Goal: Information Seeking & Learning: Learn about a topic

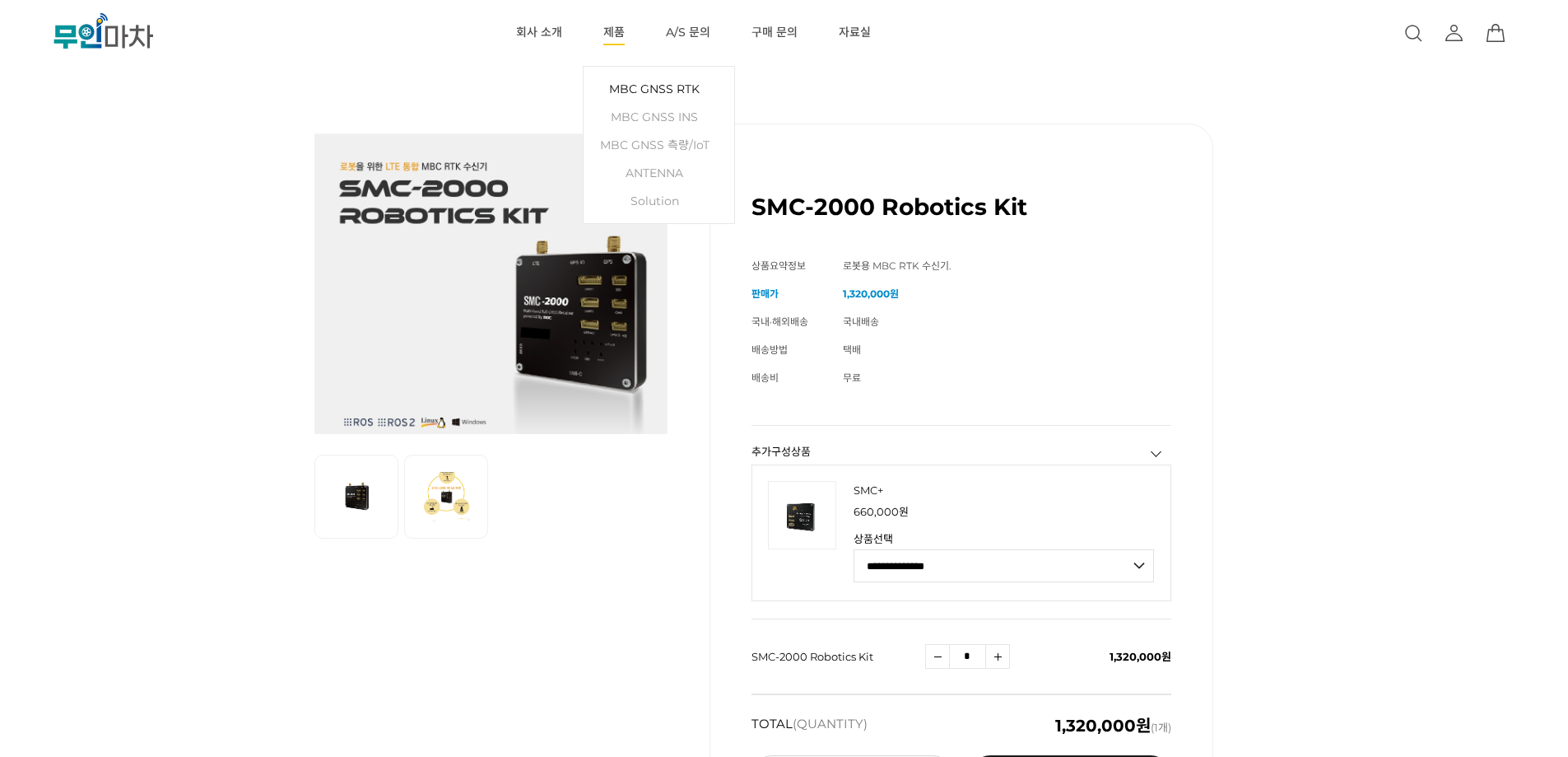
click at [678, 89] on link "MBC GNSS RTK" at bounding box center [658, 89] width 134 height 28
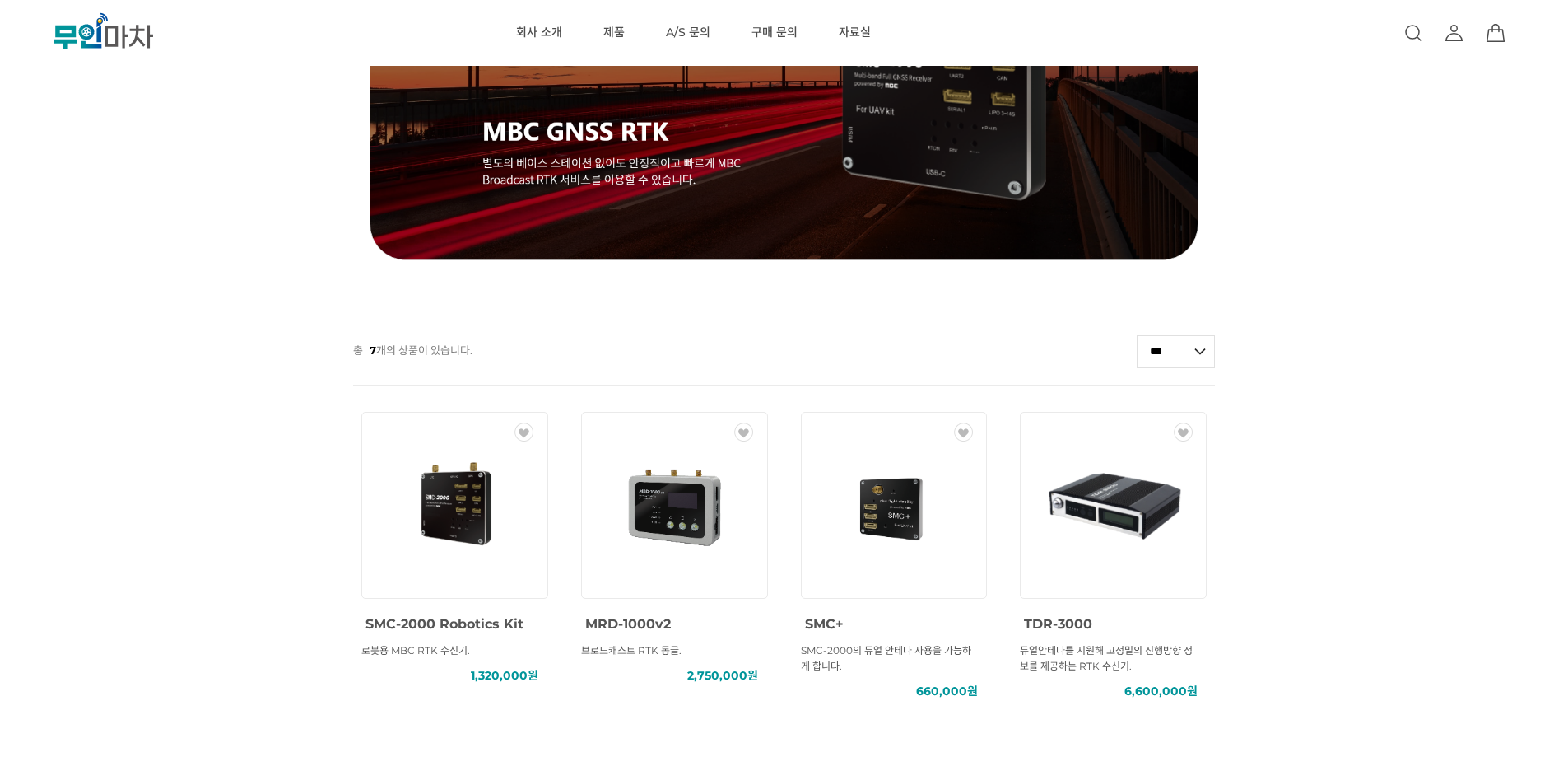
scroll to position [412, 0]
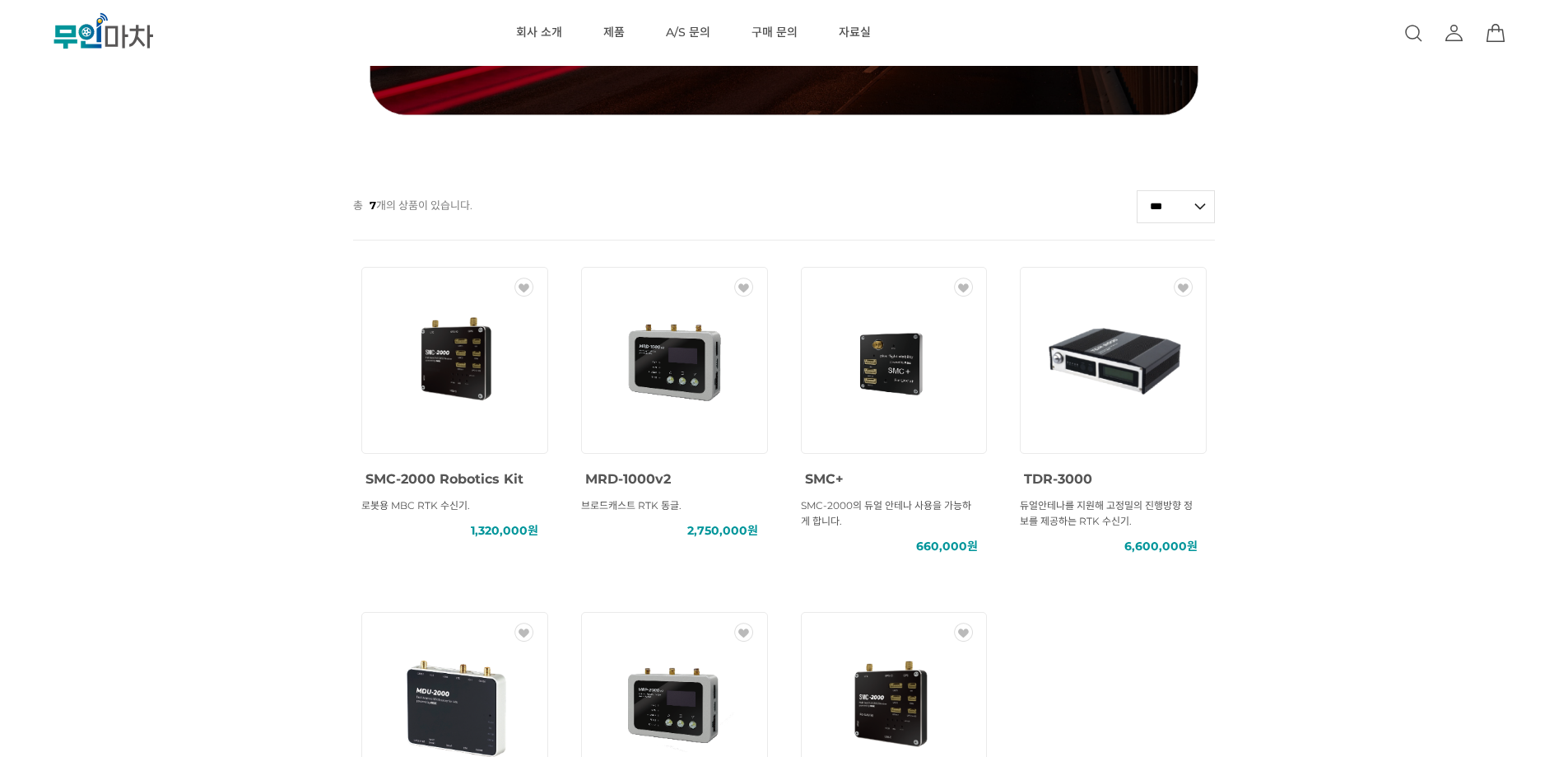
click at [484, 475] on span "SMC-2000 Robotics Kit" at bounding box center [444, 479] width 158 height 16
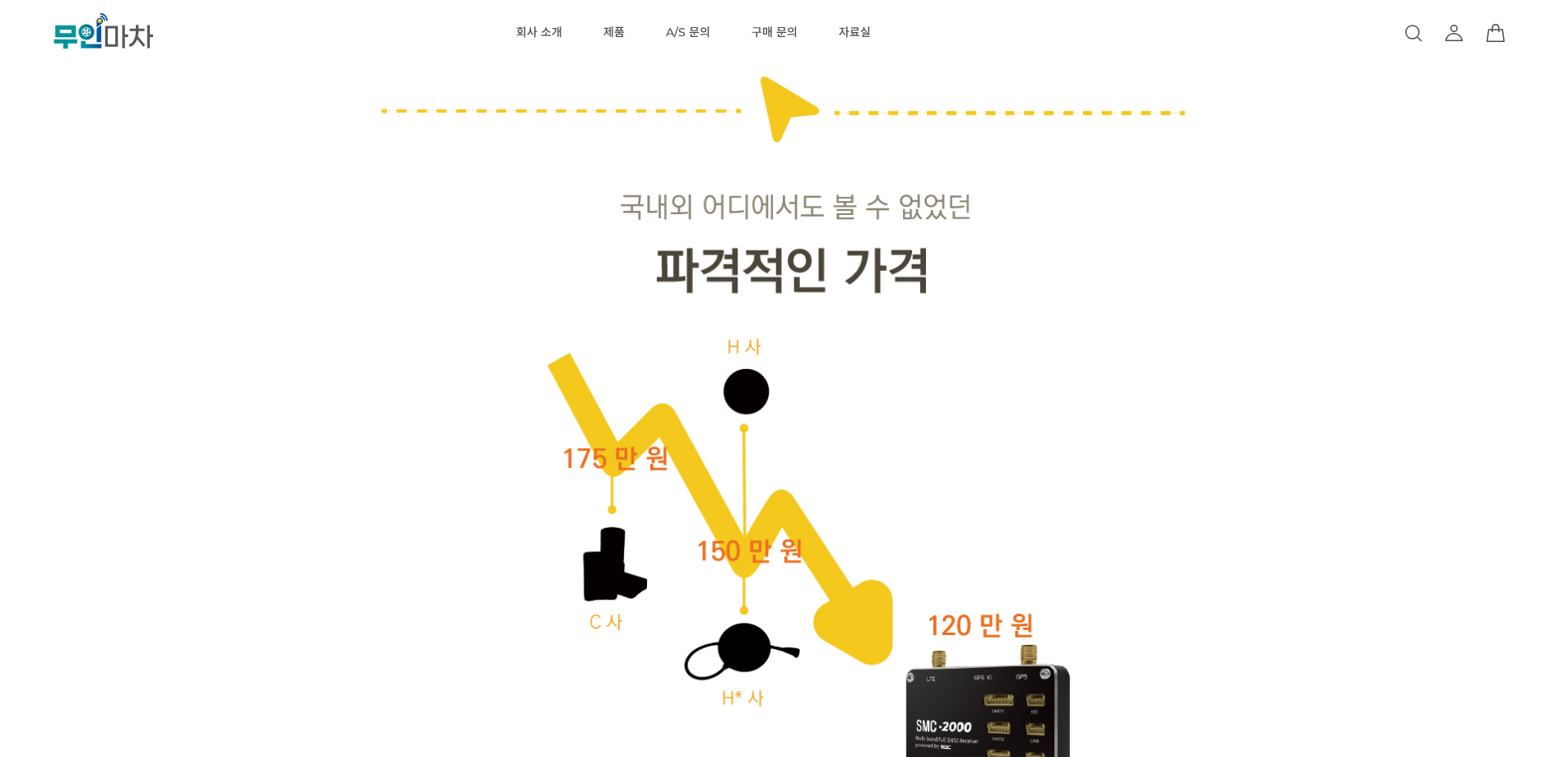
scroll to position [2964, 0]
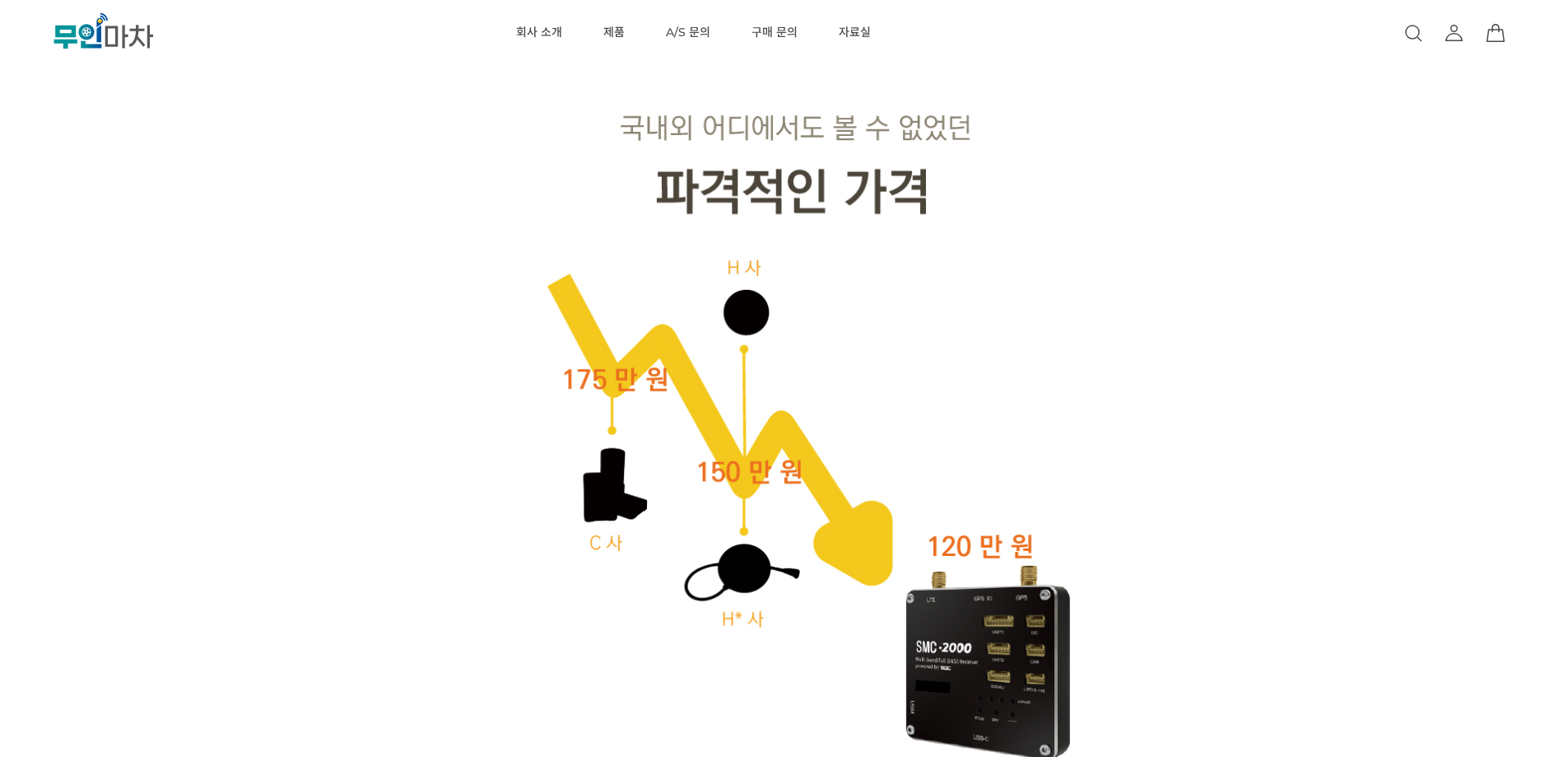
drag, startPoint x: 1387, startPoint y: 308, endPoint x: 1355, endPoint y: 341, distance: 46.0
click at [1387, 308] on div "이전 리스트 1번째 리스트 2번째 리스트 다음 리스트 SMC-2000 Robotics Kit (해외배송 가능상품) 기본 정보" at bounding box center [784, 610] width 1568 height 7032
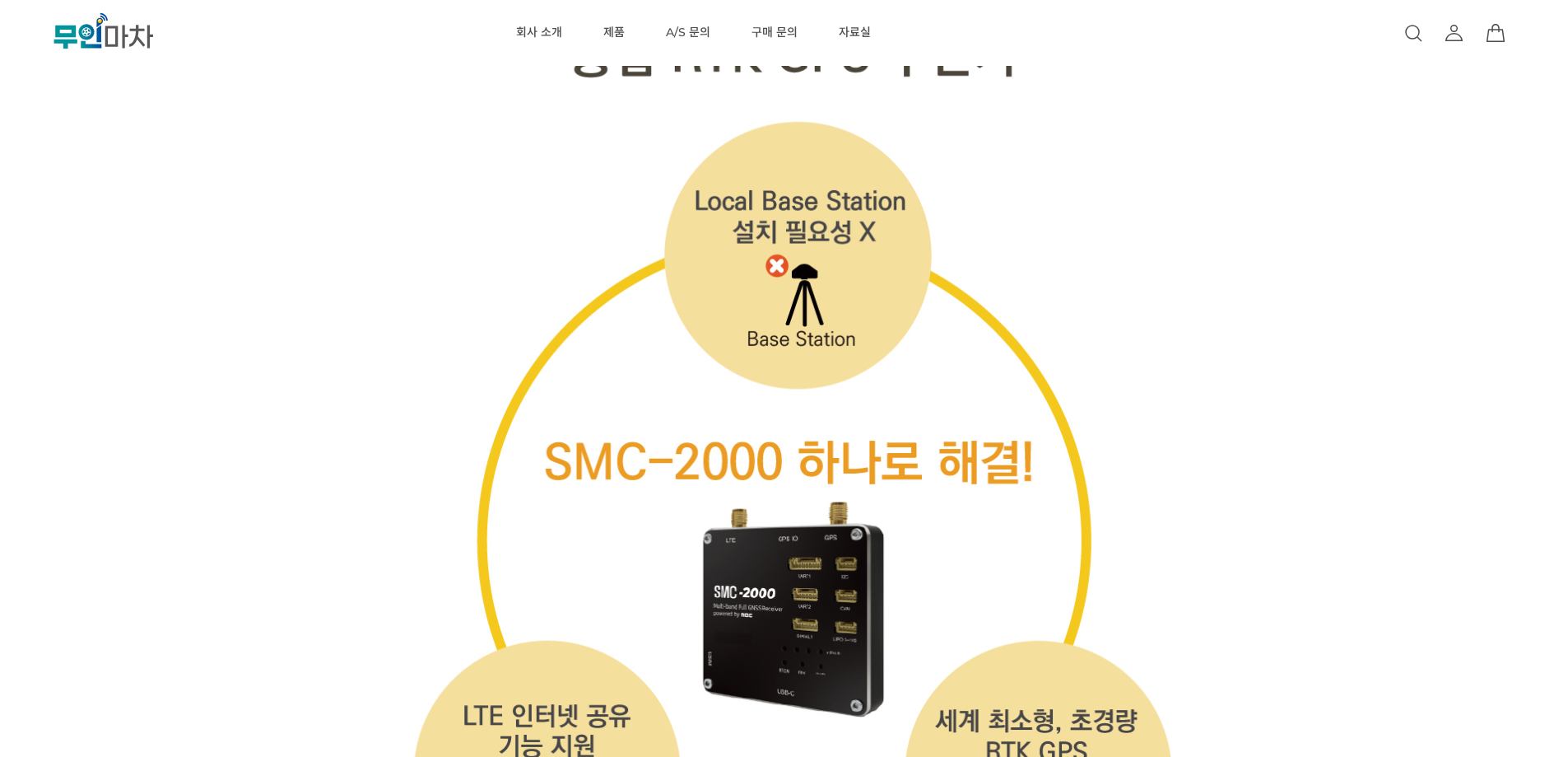
scroll to position [5352, 0]
